Goal: Information Seeking & Learning: Learn about a topic

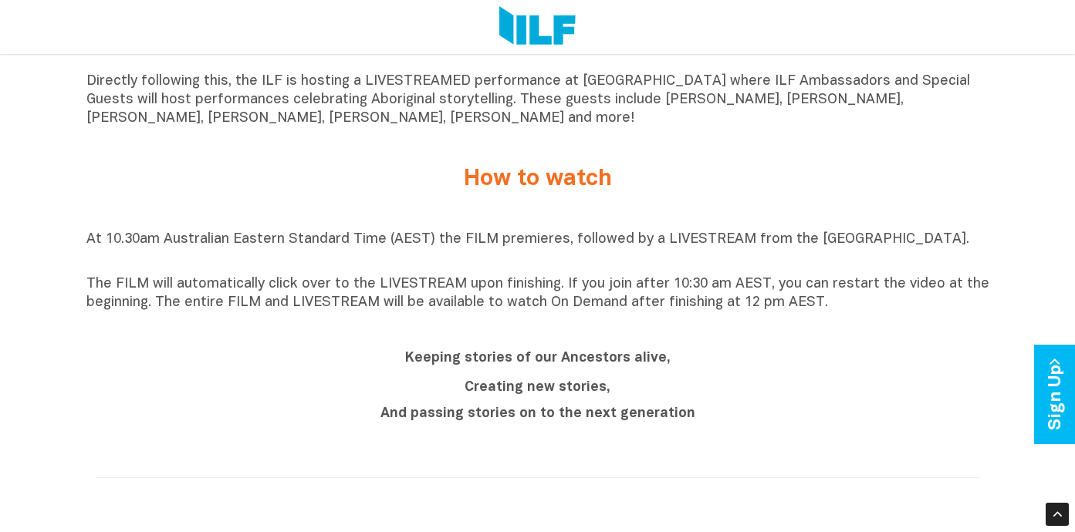
scroll to position [1148, 0]
click at [481, 238] on p "At 10.30am Australian Eastern Standard Time (AEST) the FILM premieres, followed…" at bounding box center [537, 249] width 903 height 37
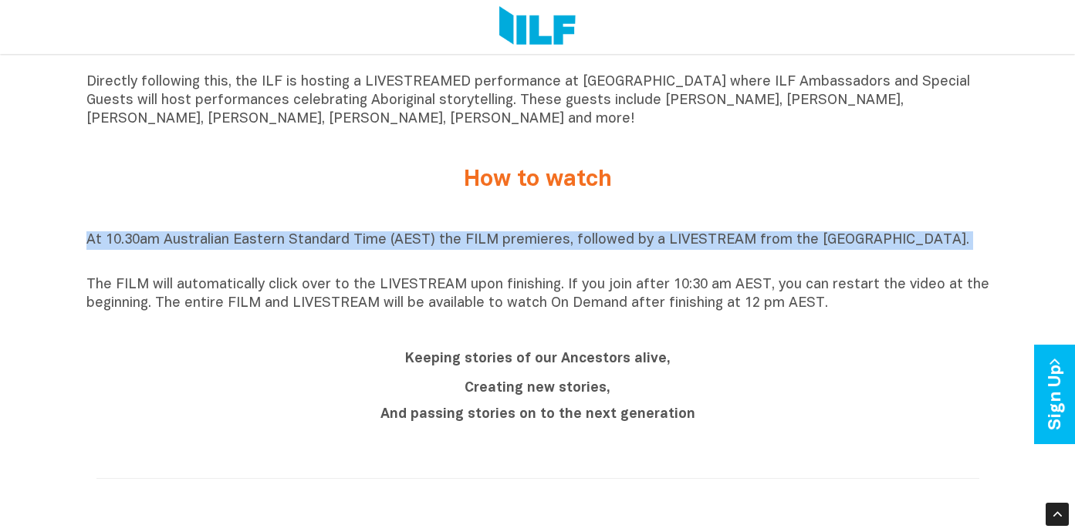
click at [481, 238] on p "At 10.30am Australian Eastern Standard Time (AEST) the FILM premieres, followed…" at bounding box center [537, 249] width 903 height 37
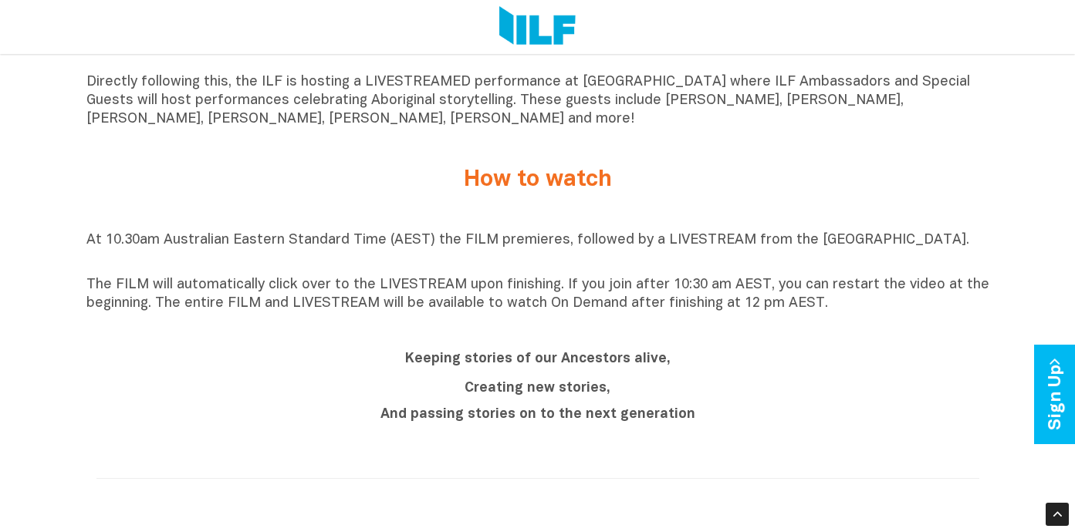
click at [521, 293] on p "The FILM will automatically click over to the LIVESTREAM upon finishing. If you…" at bounding box center [537, 294] width 903 height 37
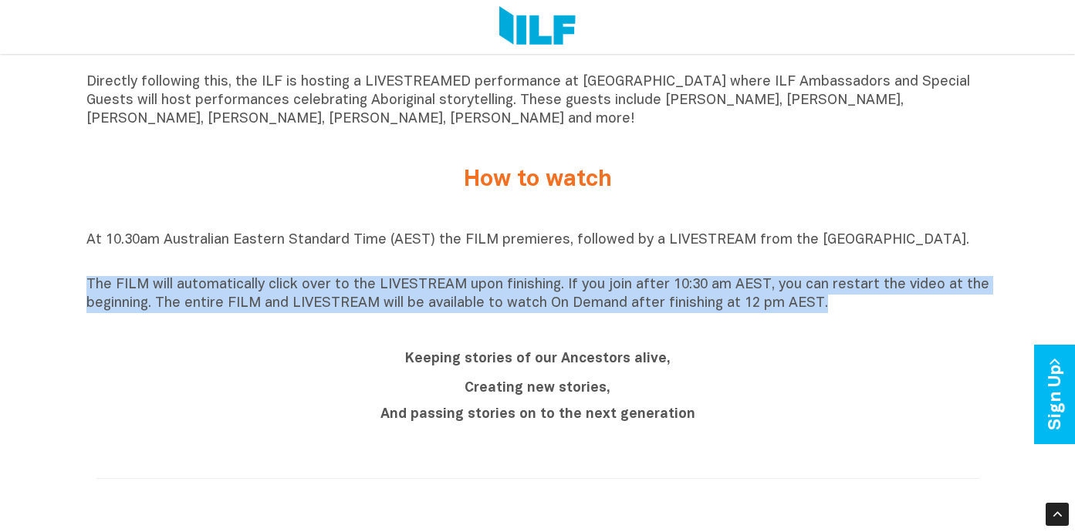
click at [521, 293] on p "The FILM will automatically click over to the LIVESTREAM upon finishing. If you…" at bounding box center [537, 294] width 903 height 37
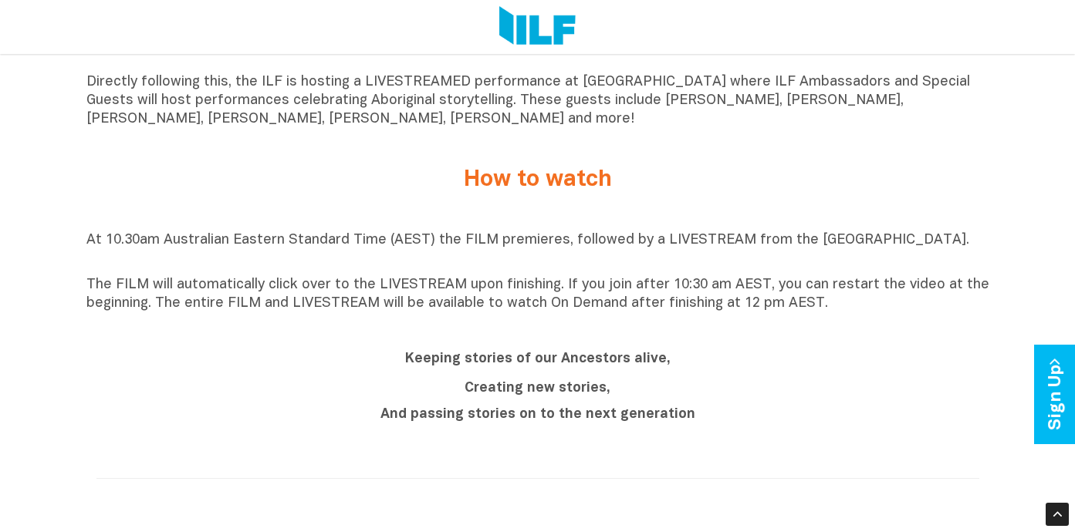
click at [593, 304] on p "The FILM will automatically click over to the LIVESTREAM upon finishing. If you…" at bounding box center [537, 294] width 903 height 37
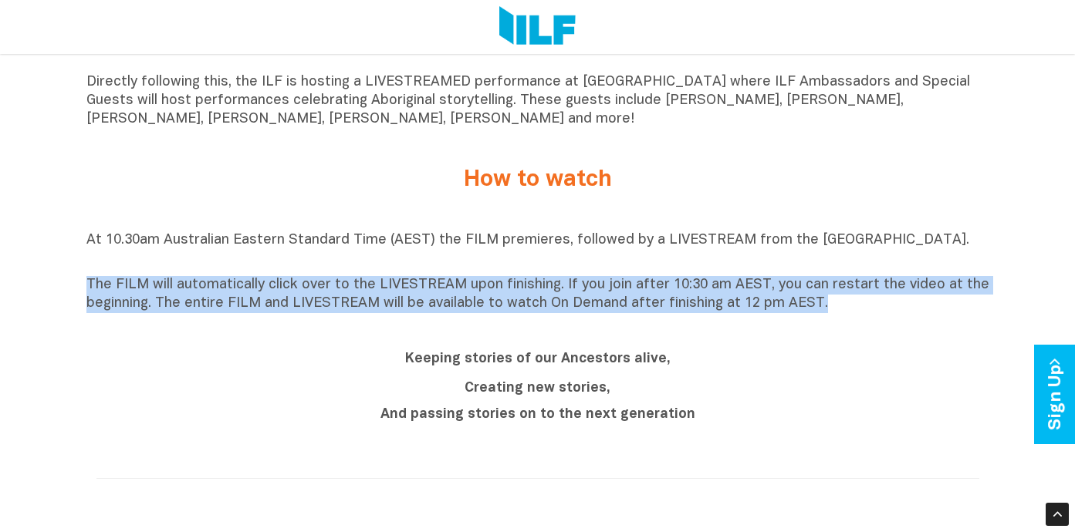
click at [593, 304] on p "The FILM will automatically click over to the LIVESTREAM upon finishing. If you…" at bounding box center [537, 294] width 903 height 37
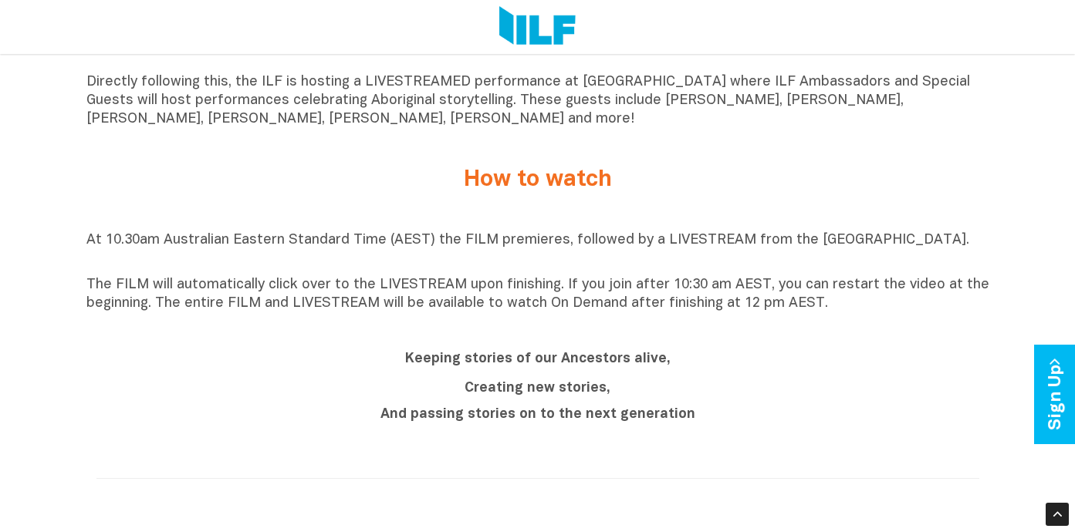
click at [591, 361] on b "Keeping stories of our Ancestors alive," at bounding box center [537, 359] width 265 height 13
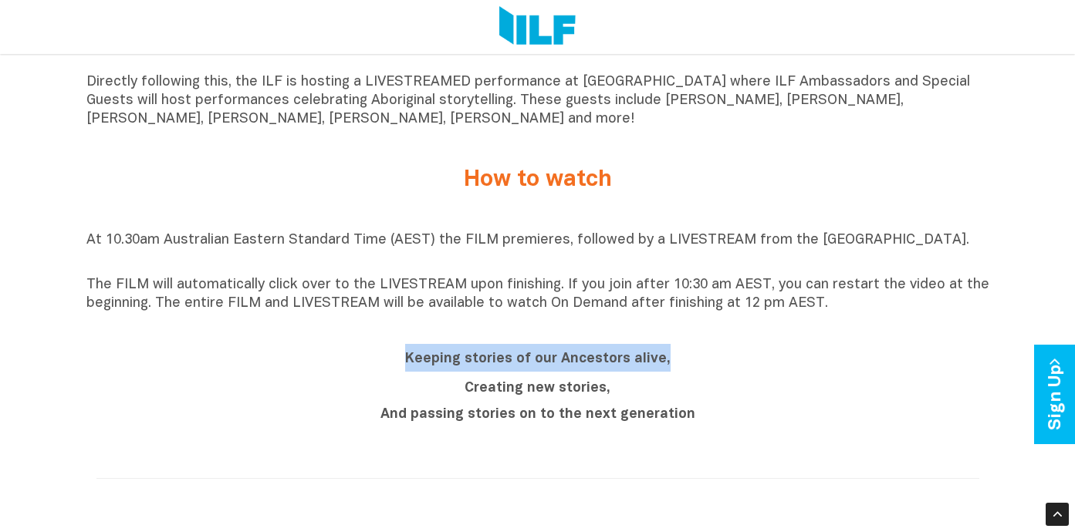
click at [591, 361] on b "Keeping stories of our Ancestors alive," at bounding box center [537, 359] width 265 height 13
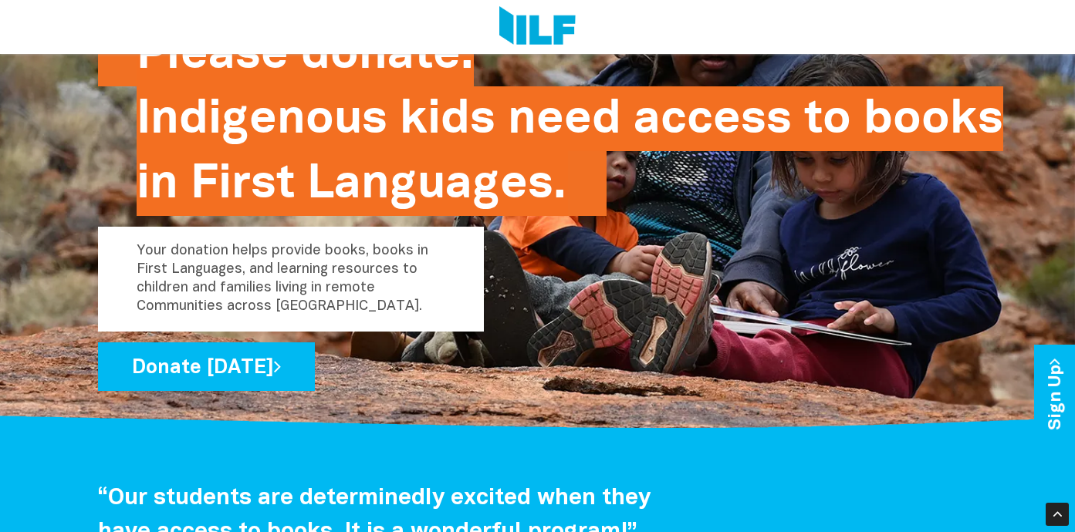
scroll to position [2490, 0]
